Goal: Navigation & Orientation: Find specific page/section

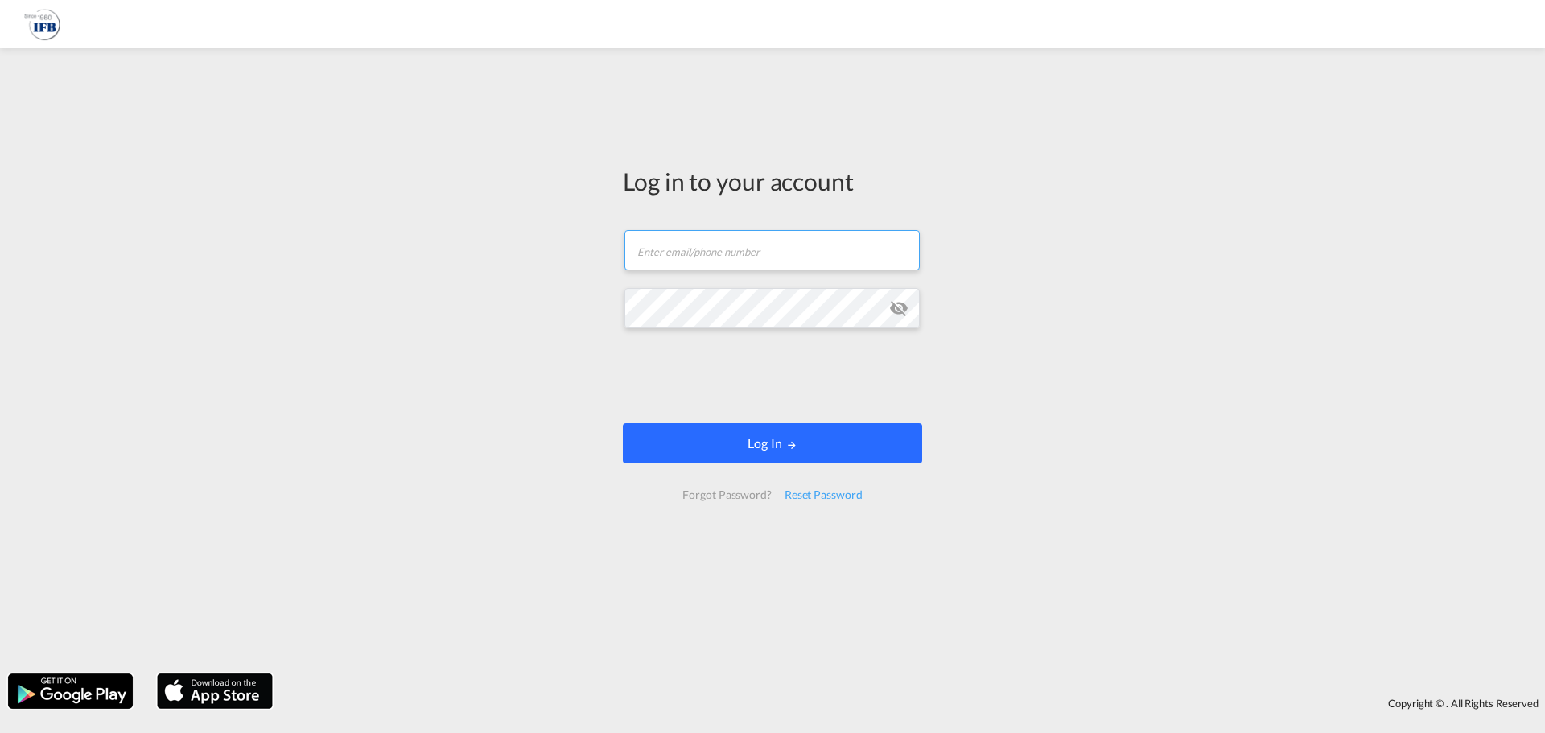
type input "[PERSON_NAME][EMAIL_ADDRESS][PERSON_NAME][DOMAIN_NAME]"
click at [857, 459] on button "Log In" at bounding box center [772, 443] width 299 height 40
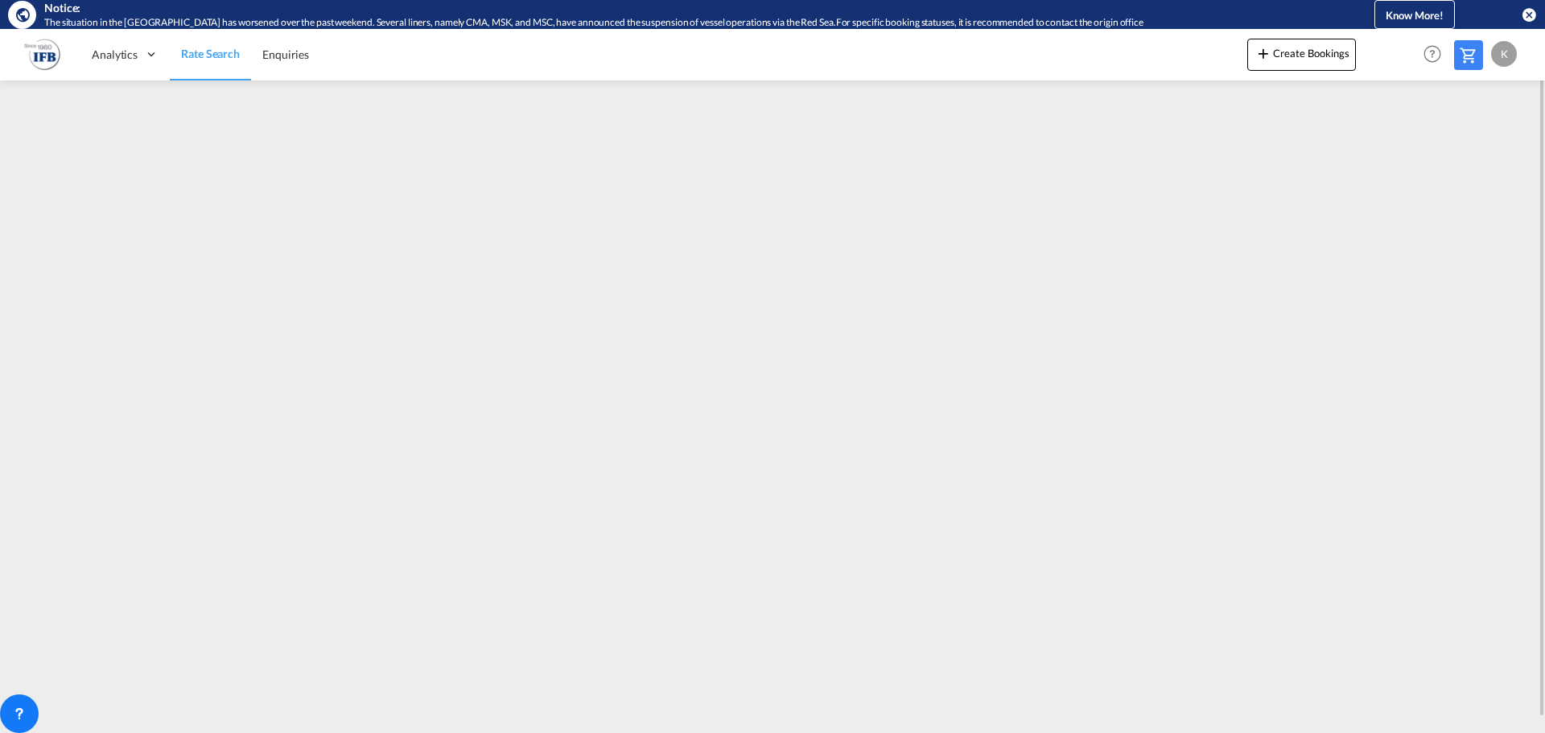
click at [237, 64] on link "Rate Search" at bounding box center [210, 54] width 81 height 52
click at [300, 57] on span "Enquiries" at bounding box center [285, 54] width 47 height 14
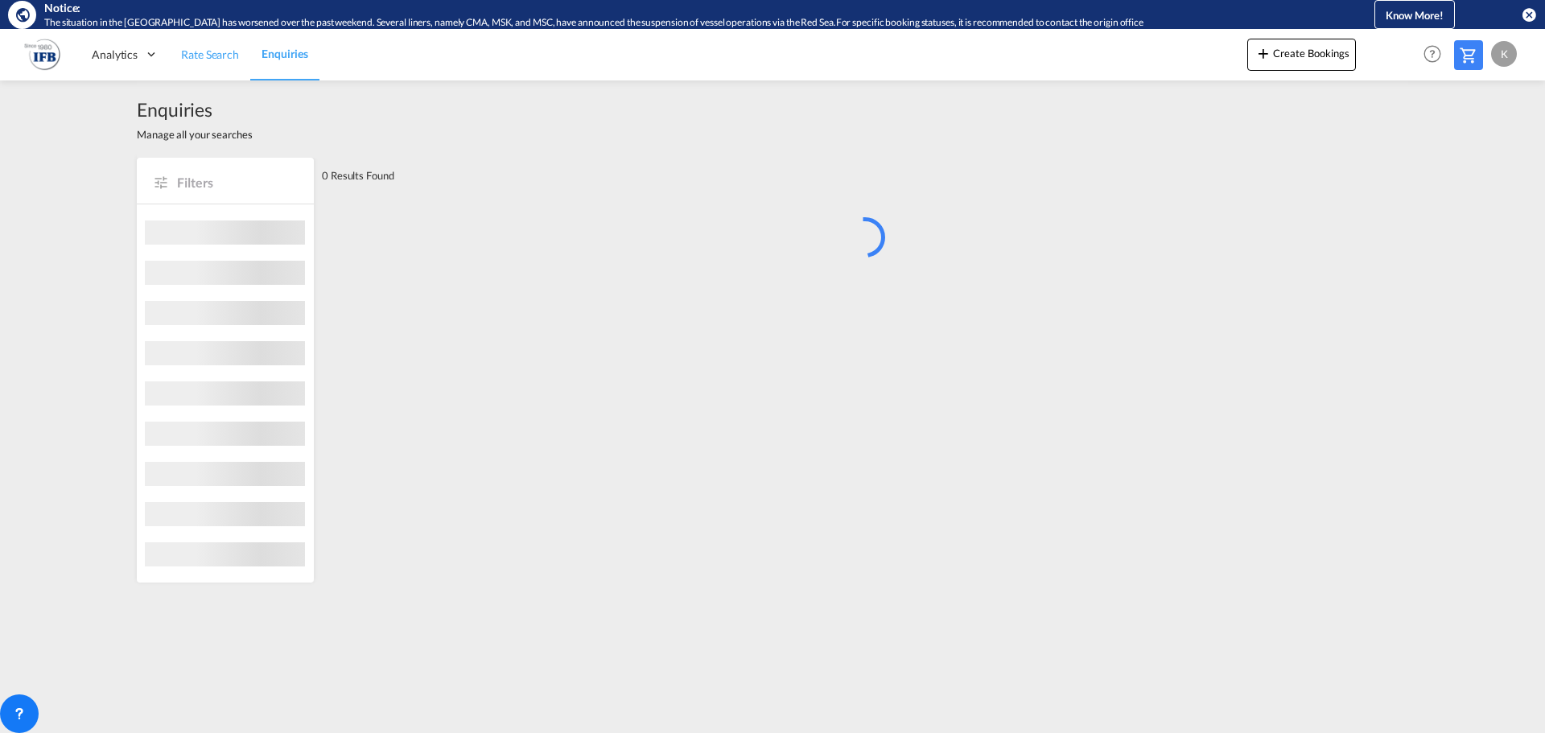
click at [187, 63] on link "Rate Search" at bounding box center [210, 54] width 80 height 52
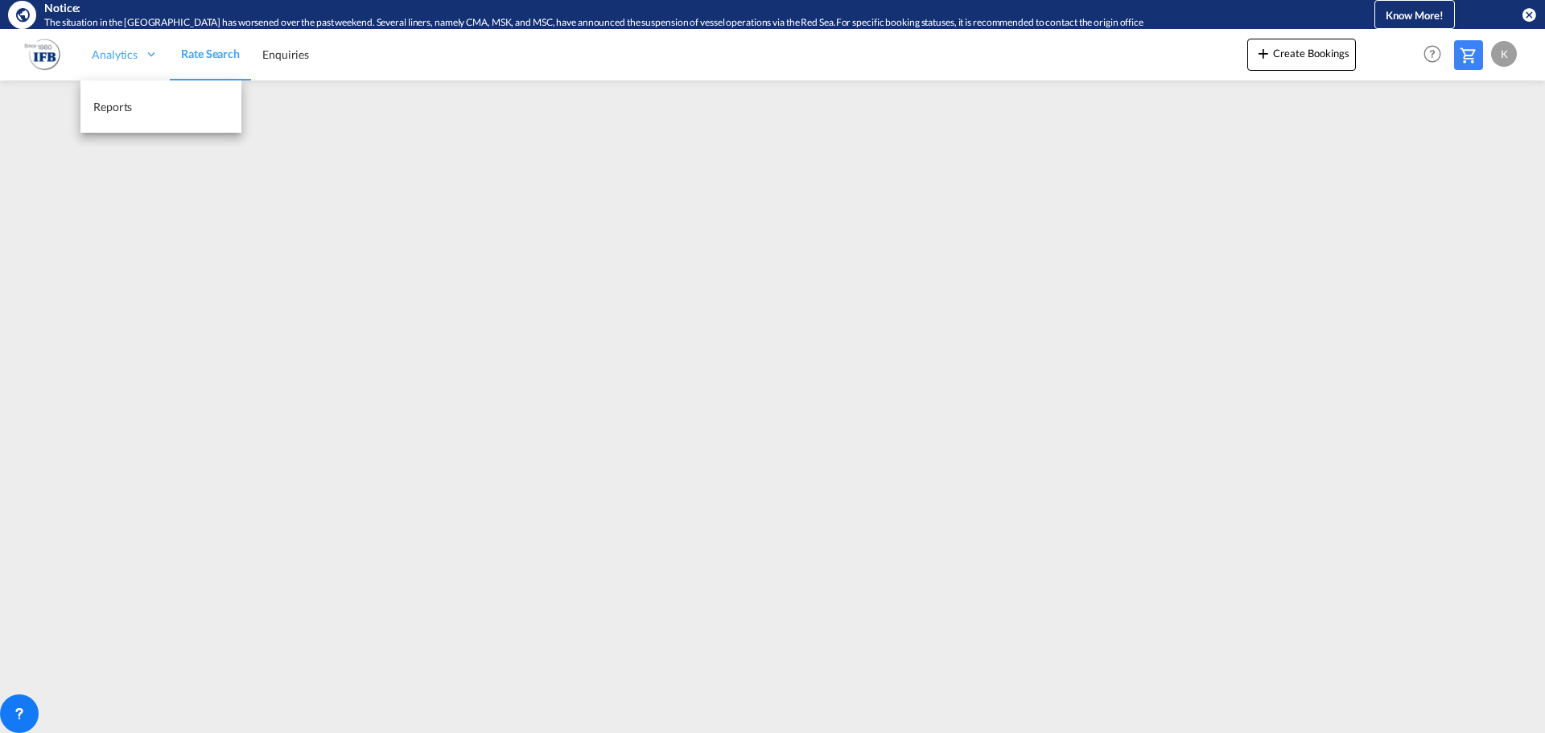
click at [122, 63] on div "Analytics" at bounding box center [124, 54] width 89 height 52
click at [207, 56] on span "Rate Search" at bounding box center [210, 54] width 59 height 14
click at [103, 64] on div "Analytics" at bounding box center [124, 54] width 89 height 52
click at [45, 48] on img at bounding box center [42, 54] width 36 height 36
click at [38, 61] on img at bounding box center [42, 54] width 36 height 36
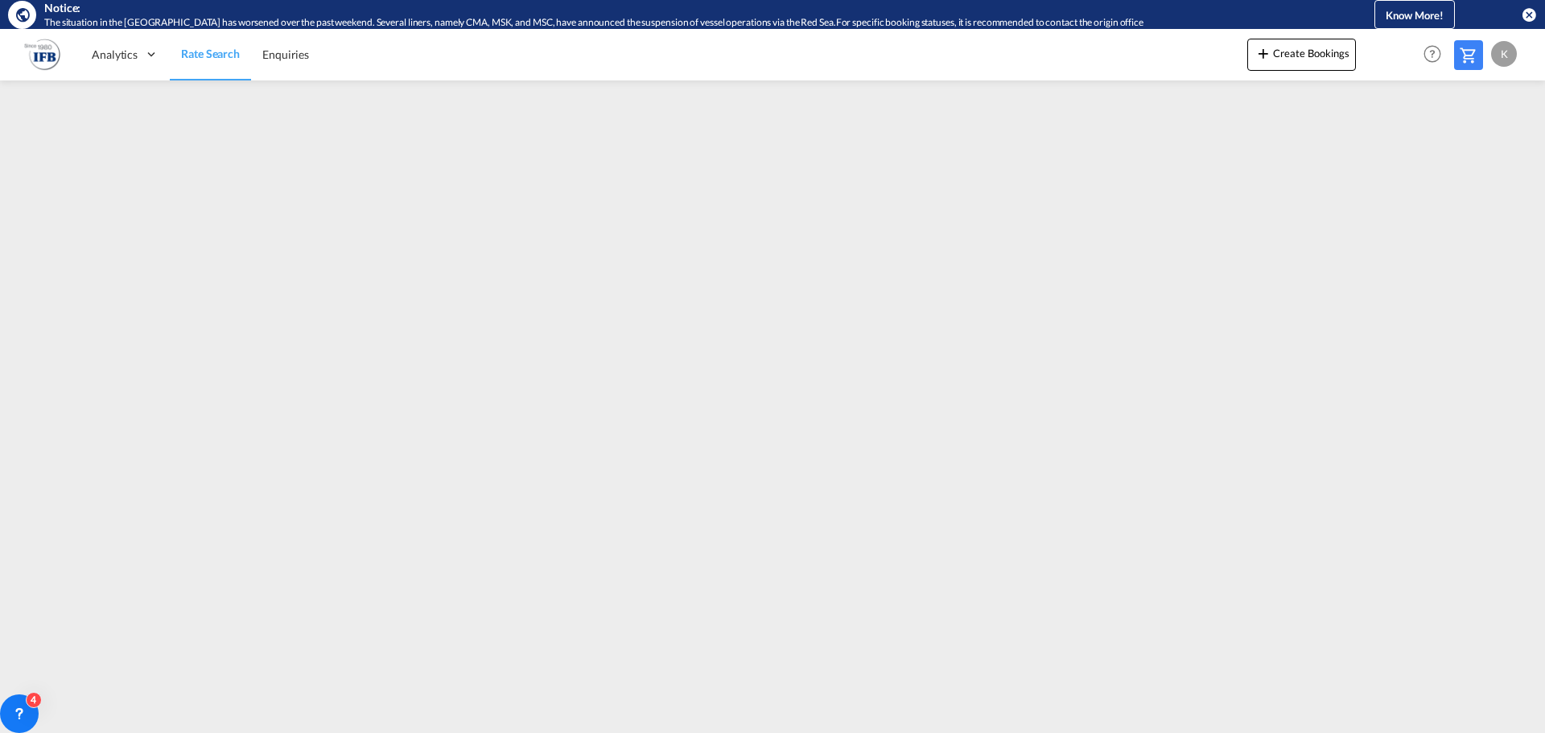
click at [43, 56] on img at bounding box center [42, 54] width 36 height 36
click at [1526, 13] on md-icon "icon-close-circle" at bounding box center [1529, 14] width 16 height 16
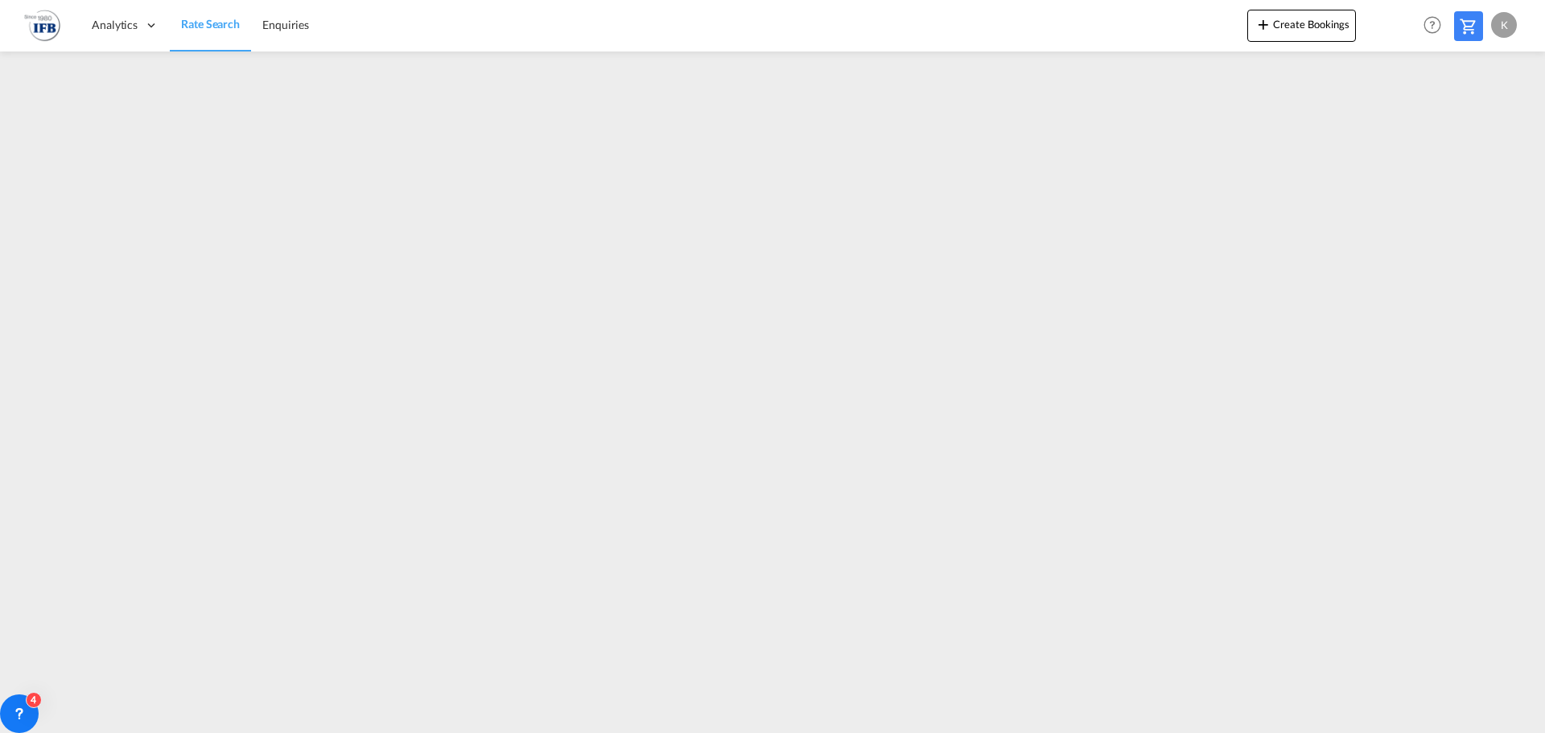
click at [1507, 17] on div "K" at bounding box center [1504, 25] width 26 height 26
click at [1489, 63] on button "My Profile" at bounding box center [1485, 71] width 105 height 32
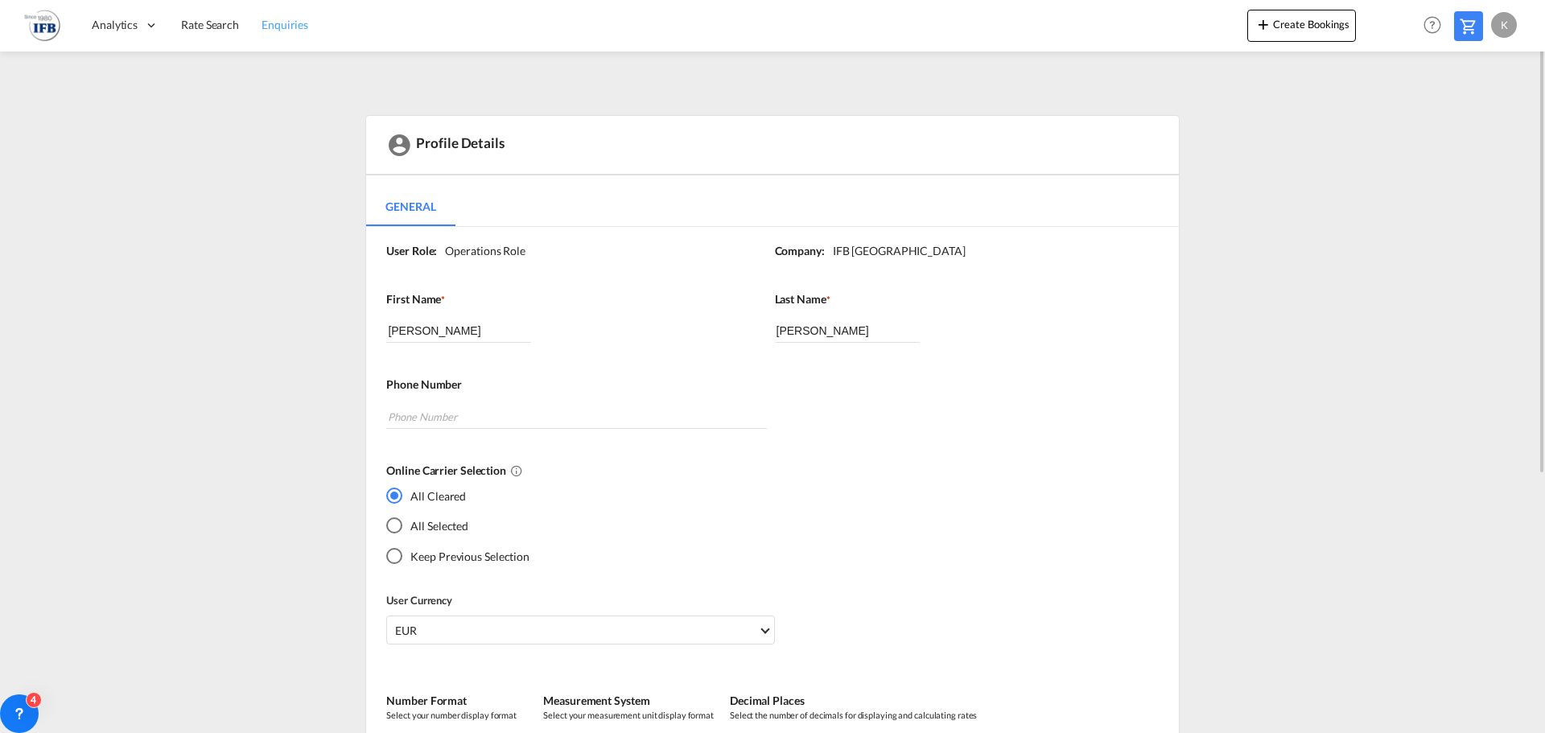
click at [266, 18] on span "Enquiries" at bounding box center [285, 25] width 47 height 14
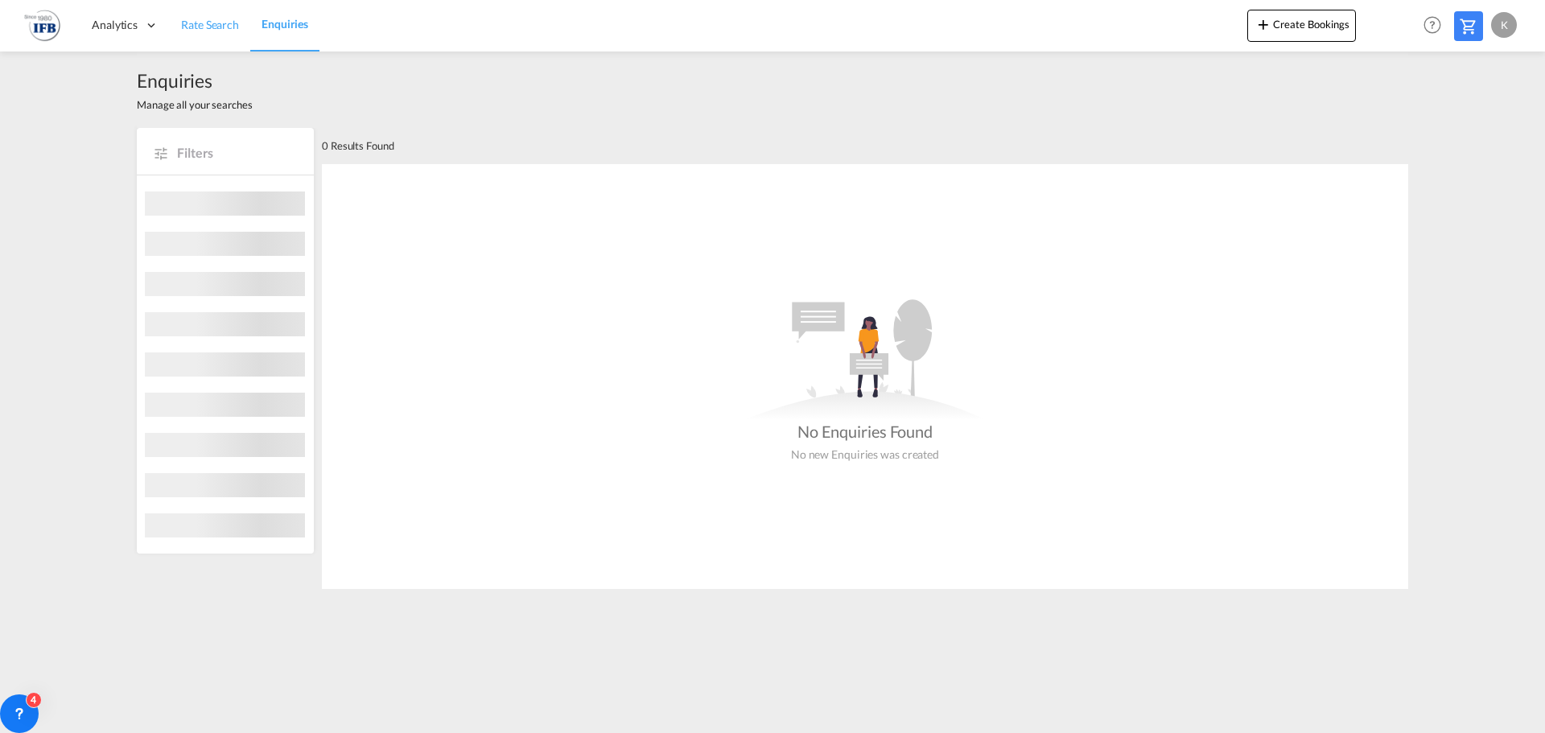
click at [216, 24] on span "Rate Search" at bounding box center [210, 25] width 58 height 14
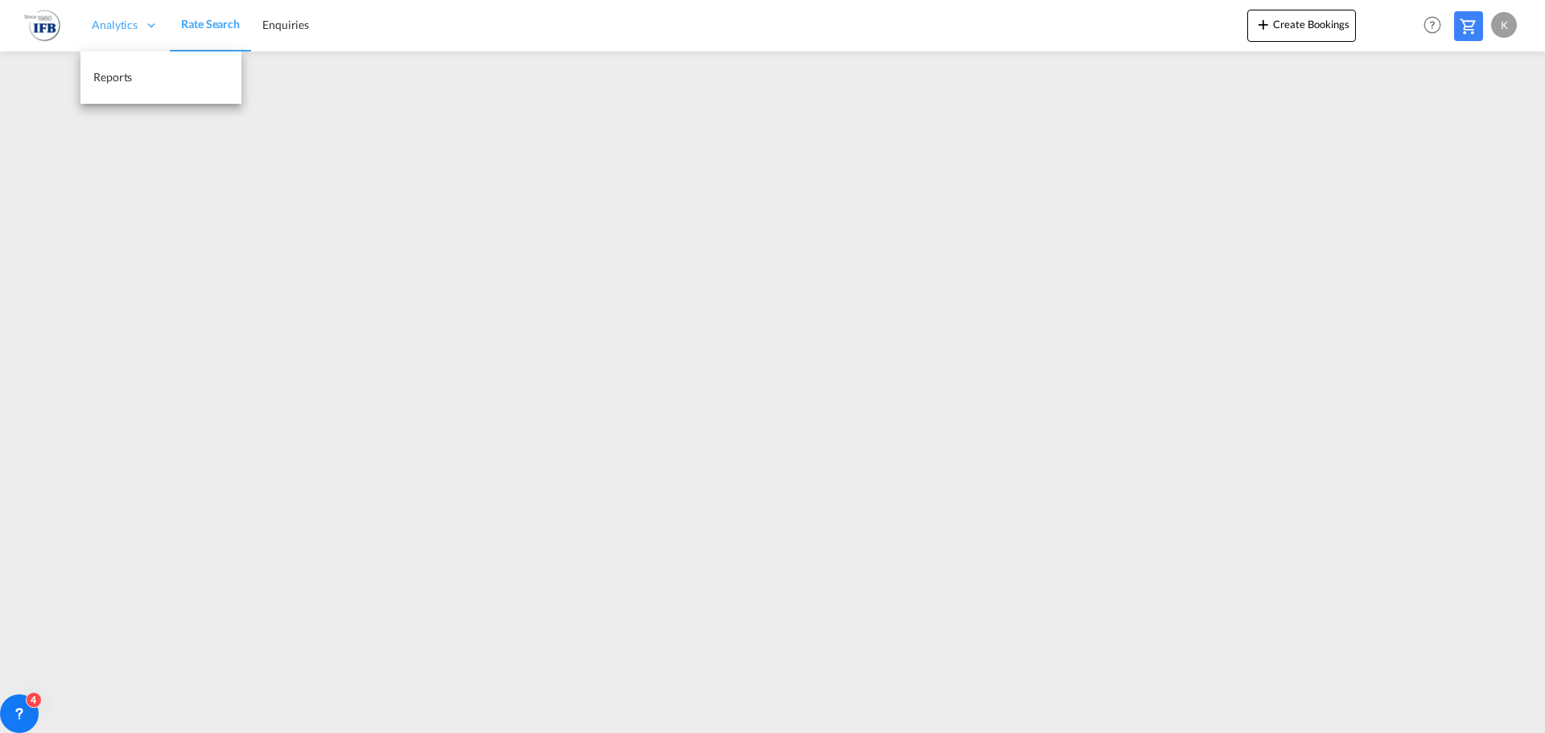
click at [145, 31] on icon at bounding box center [151, 25] width 14 height 14
click at [34, 27] on img at bounding box center [42, 25] width 36 height 36
